Goal: Information Seeking & Learning: Learn about a topic

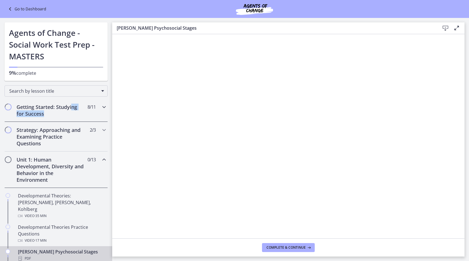
drag, startPoint x: 71, startPoint y: 112, endPoint x: 71, endPoint y: 107, distance: 4.5
click at [71, 107] on h2 "Getting Started: Studying for Success" at bounding box center [51, 110] width 68 height 13
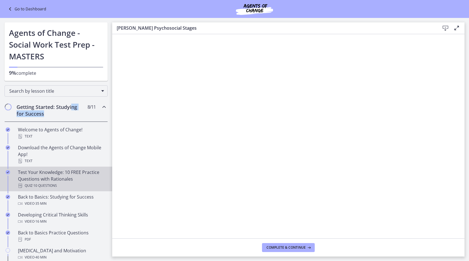
click at [84, 176] on div "Test Your Knowledge: 10 FREE Practice Questions with Rationales Quiz · 10 Quest…" at bounding box center [61, 179] width 87 height 20
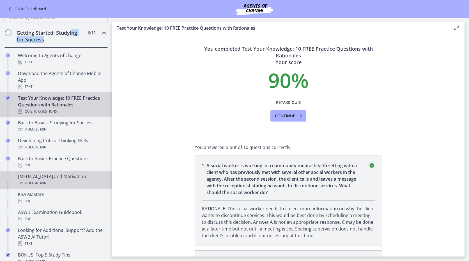
scroll to position [84, 0]
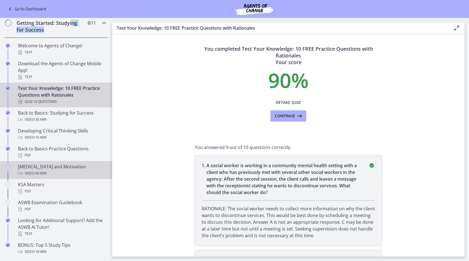
click at [65, 167] on div "[MEDICAL_DATA] and Motivation Video · 40 min" at bounding box center [61, 169] width 87 height 13
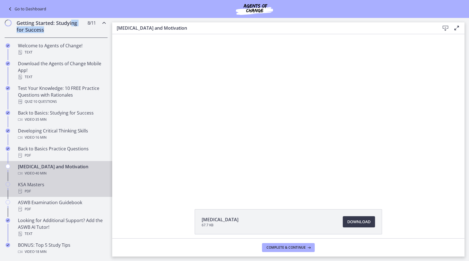
click at [64, 186] on div "KSA Masters PDF" at bounding box center [61, 187] width 87 height 13
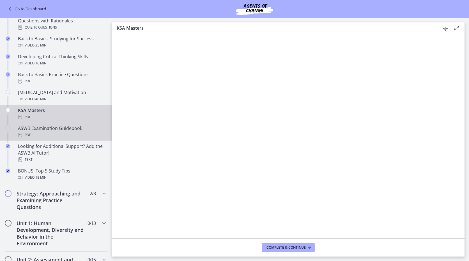
scroll to position [168, 0]
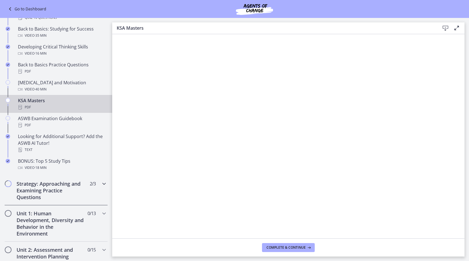
click at [51, 187] on h2 "Strategy: Approaching and Examining Practice Questions" at bounding box center [51, 190] width 68 height 20
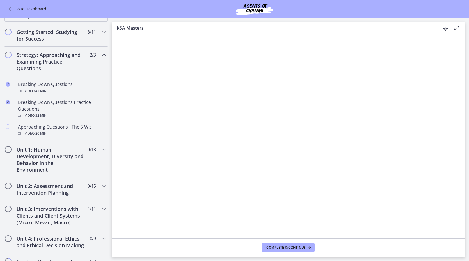
scroll to position [56, 0]
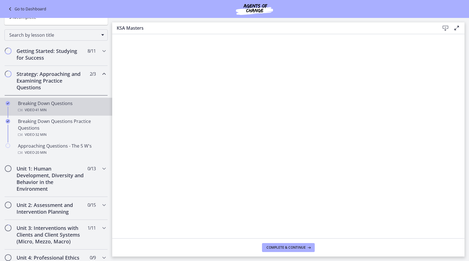
click at [38, 105] on div "Breaking Down Questions Video · 41 min" at bounding box center [61, 106] width 87 height 13
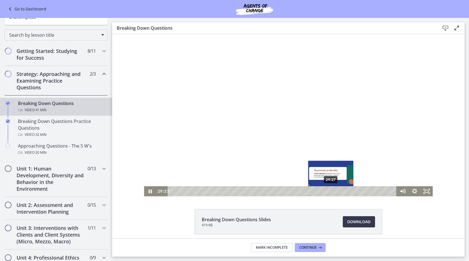
drag, startPoint x: 326, startPoint y: 191, endPoint x: 330, endPoint y: 191, distance: 3.6
click at [330, 191] on div "Playbar" at bounding box center [330, 191] width 3 height 3
click at [332, 192] on div "Playbar" at bounding box center [333, 191] width 3 height 3
drag, startPoint x: 332, startPoint y: 192, endPoint x: 456, endPoint y: 231, distance: 129.2
click at [344, 196] on html "Click for sound @keyframes VOLUME_SMALL_WAVE_FLASH { 0% { opacity: 0; } 33% { o…" at bounding box center [288, 115] width 352 height 162
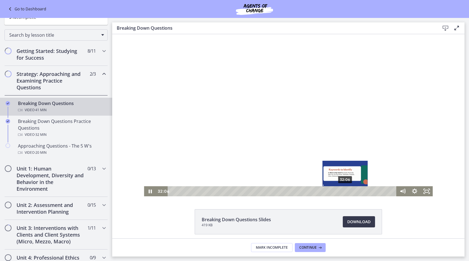
drag, startPoint x: 343, startPoint y: 191, endPoint x: 348, endPoint y: 191, distance: 5.6
click at [346, 191] on div "Playbar" at bounding box center [344, 191] width 3 height 3
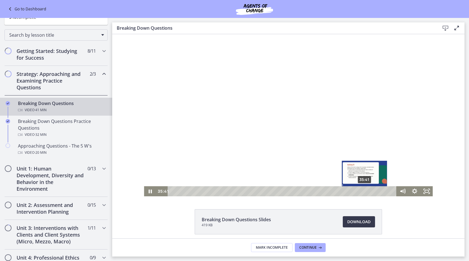
click at [362, 191] on div "35:41" at bounding box center [282, 191] width 221 height 10
click at [367, 191] on div "Playbar" at bounding box center [368, 191] width 3 height 3
click at [373, 191] on div "Playbar" at bounding box center [374, 191] width 3 height 3
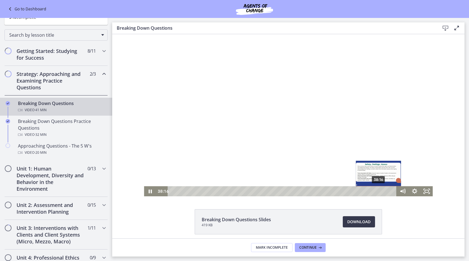
drag, startPoint x: 373, startPoint y: 191, endPoint x: 376, endPoint y: 191, distance: 3.1
click at [376, 191] on div "Playbar" at bounding box center [377, 191] width 3 height 3
click at [381, 192] on div "39:12" at bounding box center [282, 191] width 221 height 10
click at [386, 192] on div "40:05" at bounding box center [282, 191] width 221 height 10
click at [388, 191] on div "Playbar" at bounding box center [389, 191] width 3 height 3
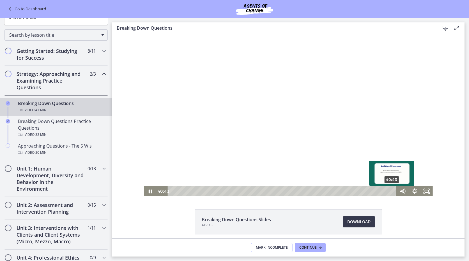
click at [390, 191] on div "40:43" at bounding box center [282, 191] width 221 height 10
drag, startPoint x: 363, startPoint y: 105, endPoint x: 259, endPoint y: 103, distance: 103.4
click at [259, 103] on div at bounding box center [288, 115] width 288 height 162
click at [213, 103] on div at bounding box center [288, 115] width 288 height 162
drag, startPoint x: 213, startPoint y: 107, endPoint x: 282, endPoint y: 114, distance: 69.3
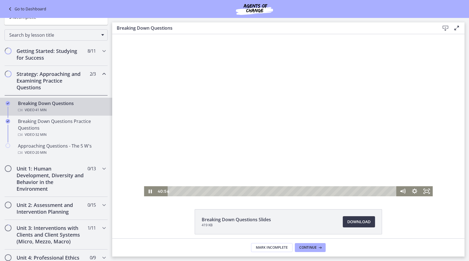
click at [274, 115] on div at bounding box center [288, 115] width 288 height 162
click at [350, 111] on div at bounding box center [288, 115] width 288 height 162
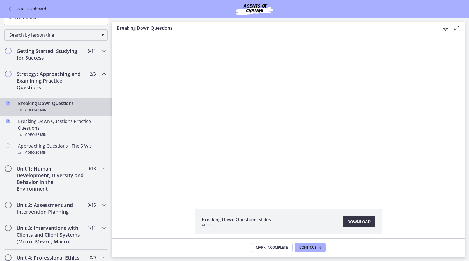
click at [358, 221] on span "Download Opens in a new window" at bounding box center [358, 222] width 23 height 7
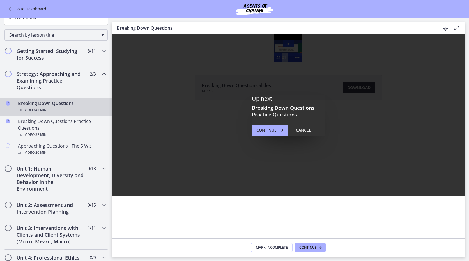
click at [41, 180] on h2 "Unit 1: Human Development, Diversity and Behavior in the Environment" at bounding box center [51, 178] width 68 height 27
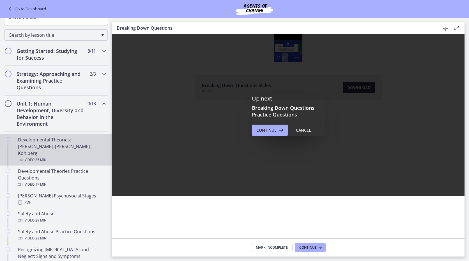
click at [42, 157] on span "· 35 min" at bounding box center [40, 160] width 12 height 7
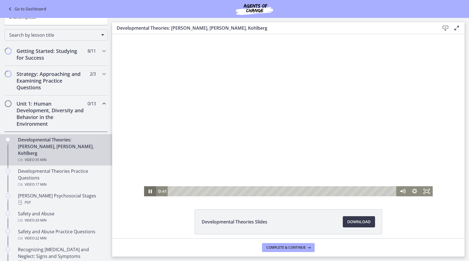
click at [147, 191] on icon "Pause" at bounding box center [150, 191] width 12 height 10
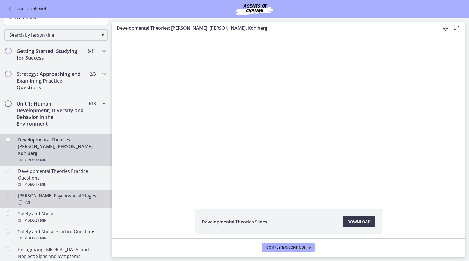
click at [79, 199] on div "PDF" at bounding box center [61, 202] width 87 height 7
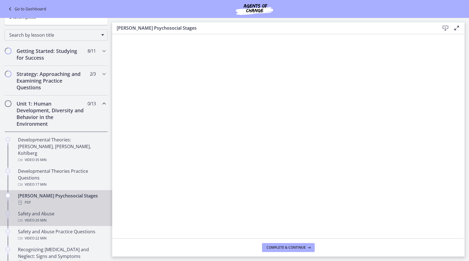
click at [71, 210] on div "Safety and Abuse Video · 29 min" at bounding box center [61, 216] width 87 height 13
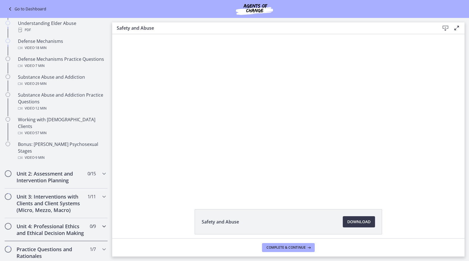
scroll to position [308, 0]
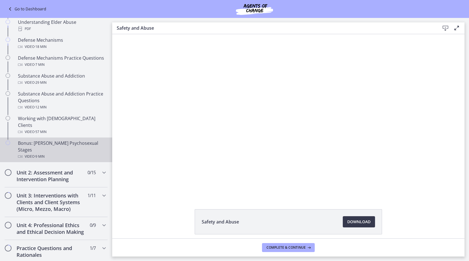
click at [52, 153] on div "Video · 9 min" at bounding box center [61, 156] width 87 height 7
click at [58, 169] on h2 "Unit 2: Assessment and Intervention Planning" at bounding box center [51, 175] width 68 height 13
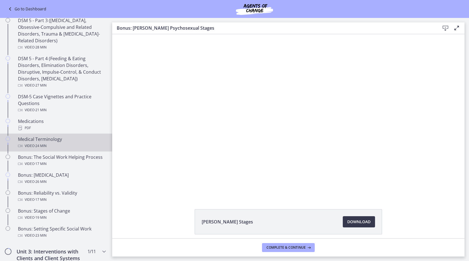
drag, startPoint x: 50, startPoint y: 138, endPoint x: 50, endPoint y: 134, distance: 4.0
click at [50, 137] on div "Medical Terminology Video · 24 min" at bounding box center [61, 142] width 87 height 13
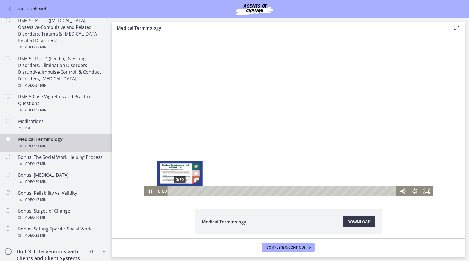
drag, startPoint x: 172, startPoint y: 190, endPoint x: 178, endPoint y: 192, distance: 5.5
click at [178, 192] on div "Playbar" at bounding box center [179, 191] width 3 height 3
click at [188, 190] on div "1:53" at bounding box center [282, 191] width 221 height 10
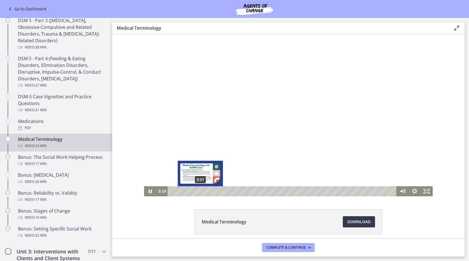
click at [198, 194] on div "3:01" at bounding box center [282, 191] width 221 height 10
click at [148, 195] on icon "Pause" at bounding box center [150, 191] width 14 height 12
click at [148, 195] on icon "Play Video" at bounding box center [150, 191] width 12 height 10
drag, startPoint x: 198, startPoint y: 191, endPoint x: 194, endPoint y: 192, distance: 4.3
click at [194, 192] on div "Playbar" at bounding box center [195, 191] width 3 height 3
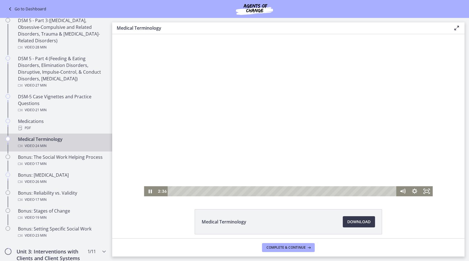
click at [187, 171] on div at bounding box center [288, 115] width 288 height 162
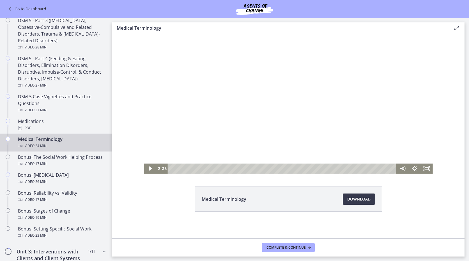
scroll to position [23, 0]
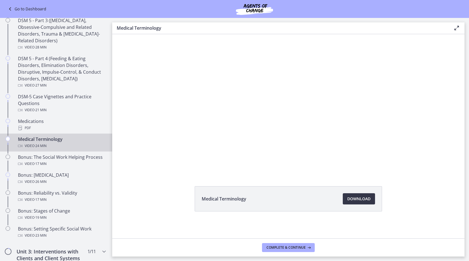
click at [359, 198] on span "Download Opens in a new window" at bounding box center [358, 199] width 23 height 7
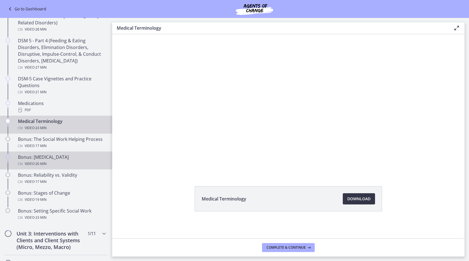
scroll to position [336, 0]
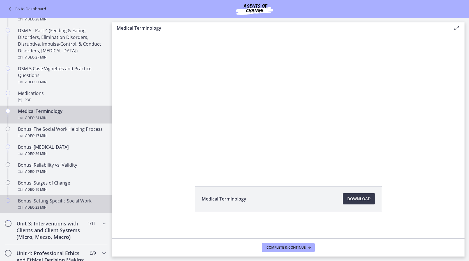
click at [73, 203] on div "Bonus: Setting Specific Social Work Video · 23 min" at bounding box center [61, 204] width 87 height 13
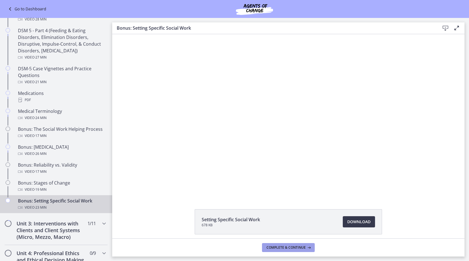
click at [286, 249] on span "Complete & continue" at bounding box center [285, 248] width 39 height 4
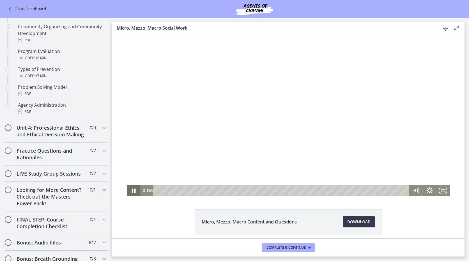
click at [127, 190] on icon "Pause" at bounding box center [133, 190] width 13 height 11
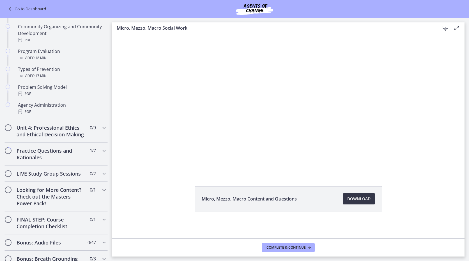
click at [365, 203] on link "Download Opens in a new window" at bounding box center [358, 198] width 32 height 11
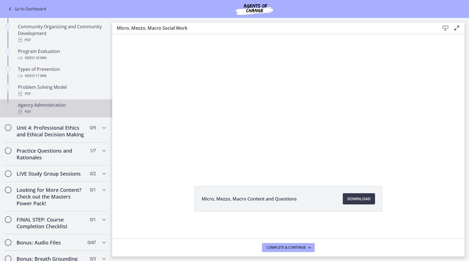
click at [39, 110] on div "PDF" at bounding box center [61, 111] width 87 height 7
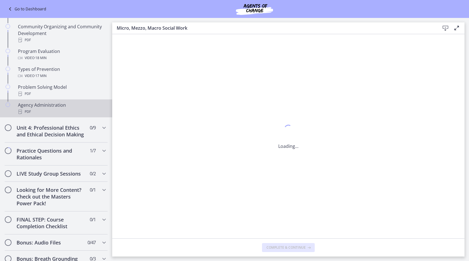
scroll to position [0, 0]
click at [445, 30] on icon at bounding box center [445, 28] width 7 height 7
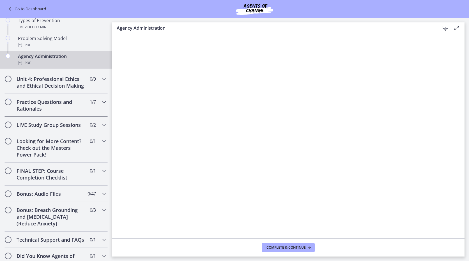
scroll to position [392, 0]
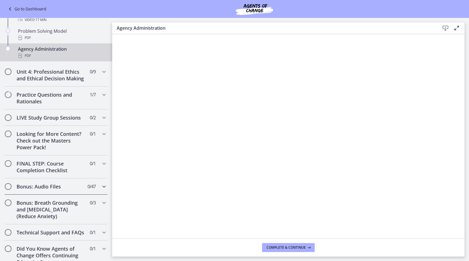
click at [101, 190] on icon "Chapters" at bounding box center [104, 186] width 7 height 7
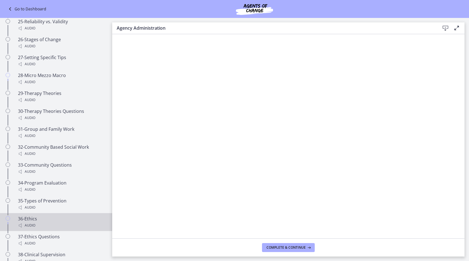
scroll to position [869, 0]
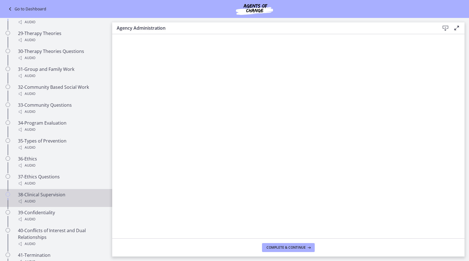
click at [86, 195] on div "38-Clinical Supervision Audio" at bounding box center [61, 197] width 87 height 13
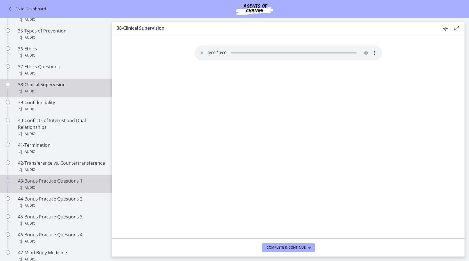
scroll to position [981, 0]
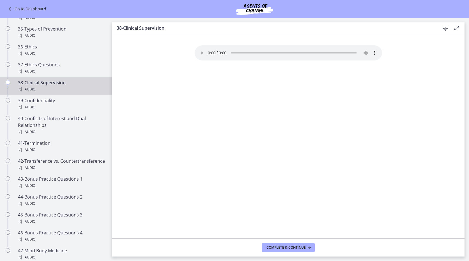
click at [10, 11] on icon at bounding box center [11, 9] width 8 height 7
